Goal: Task Accomplishment & Management: Complete application form

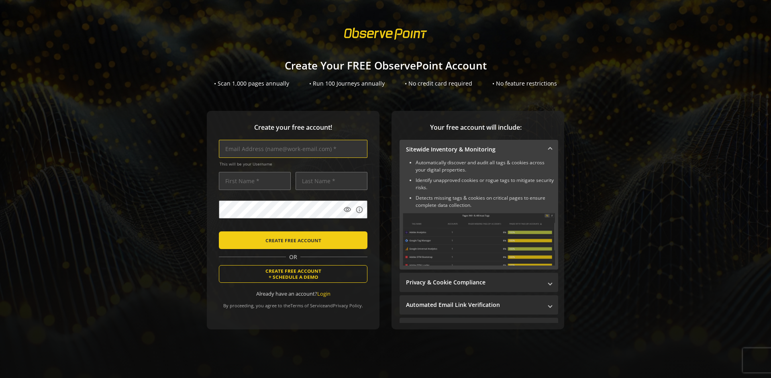
click at [291, 149] on input "text" at bounding box center [293, 149] width 149 height 18
type input "[EMAIL_ADDRESS][DOMAIN_NAME]"
click at [252, 181] on input "text" at bounding box center [255, 181] width 72 height 18
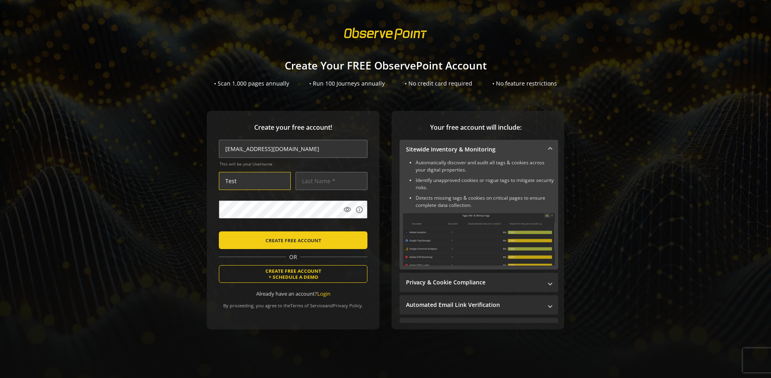
type input "Test"
click at [329, 181] on input "text" at bounding box center [331, 181] width 72 height 18
type input "Test"
click at [395, 228] on body "Loading... Create Your FREE ObservePoint Account • Scan 1,000 pages annually • …" at bounding box center [385, 189] width 771 height 378
click at [291, 240] on span "CREATE FREE ACCOUNT" at bounding box center [293, 240] width 56 height 14
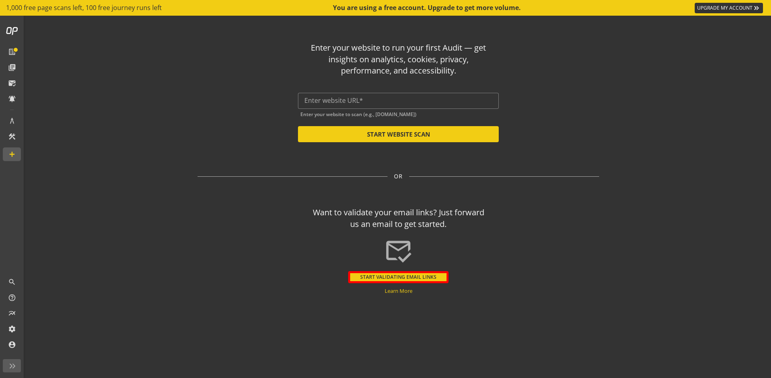
click at [398, 277] on button "START VALIDATING EMAIL LINKS" at bounding box center [398, 277] width 100 height 12
